Goal: Task Accomplishment & Management: Manage account settings

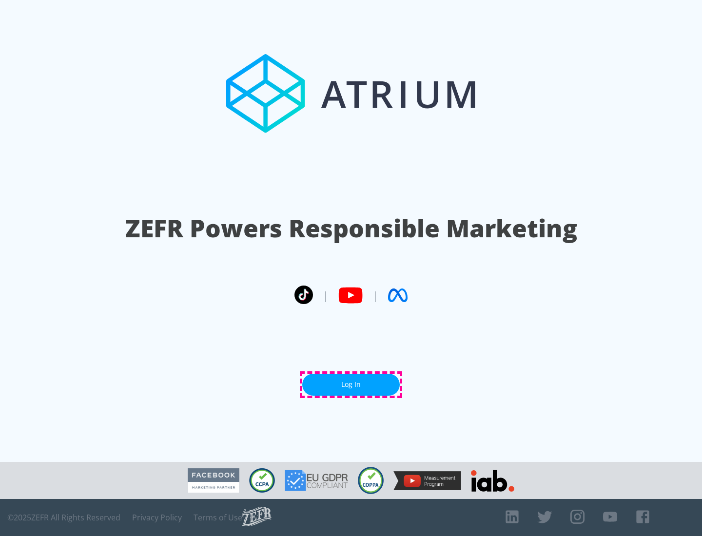
click at [351, 385] on link "Log In" at bounding box center [351, 385] width 98 height 22
